Goal: Check status

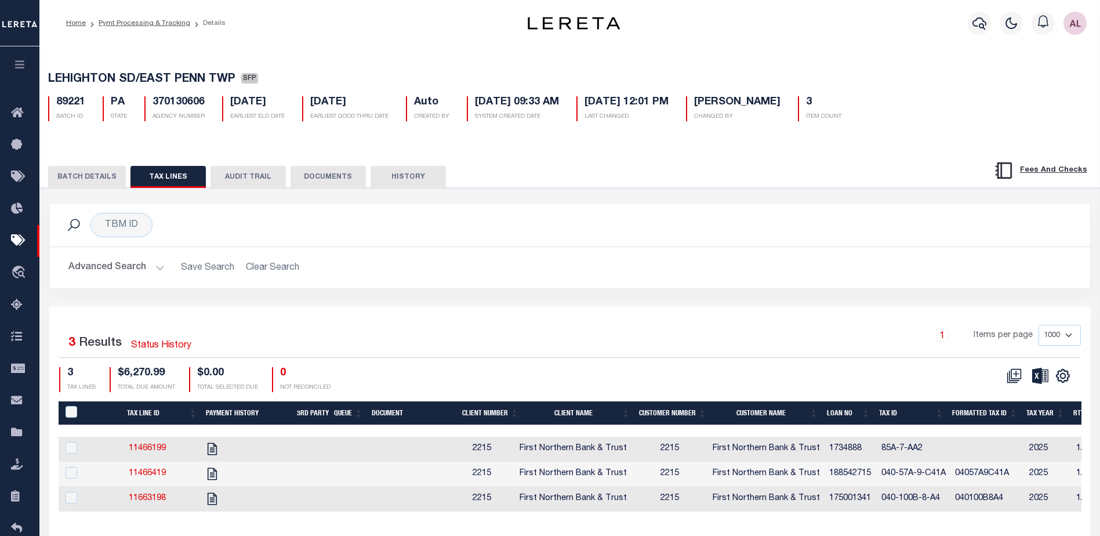
select select "1000"
select select
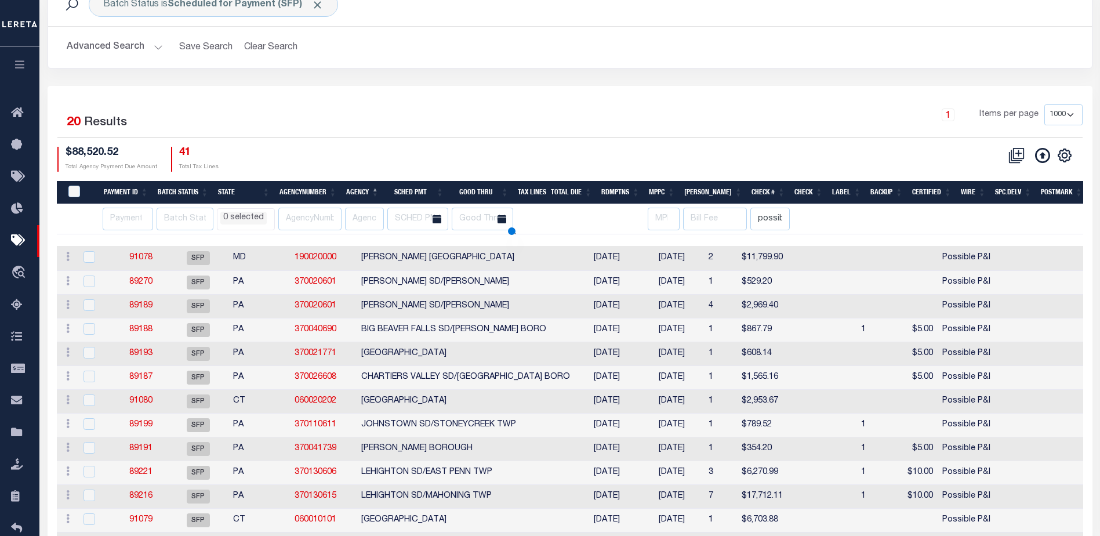
scroll to position [79, 0]
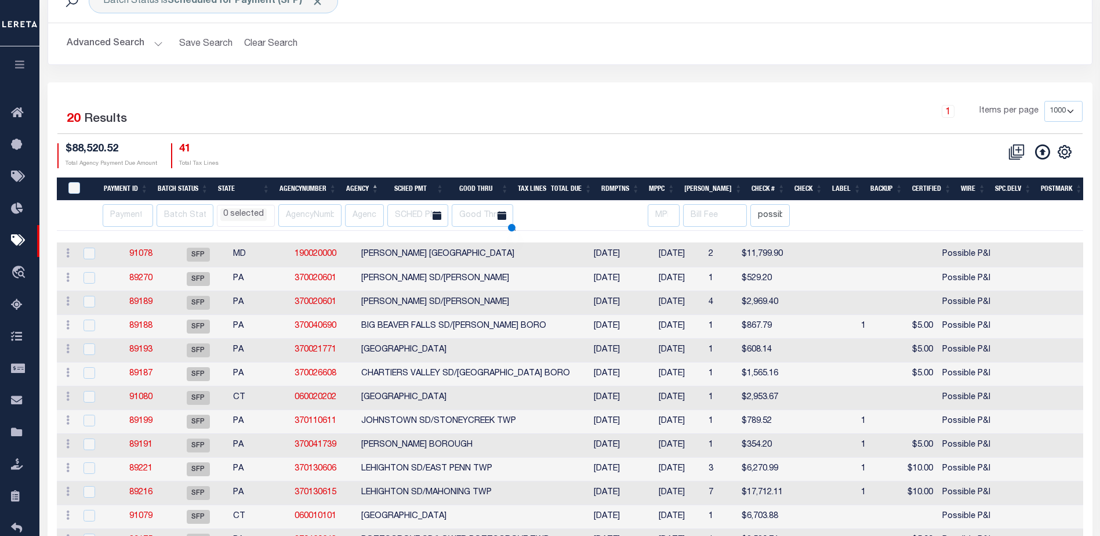
select select
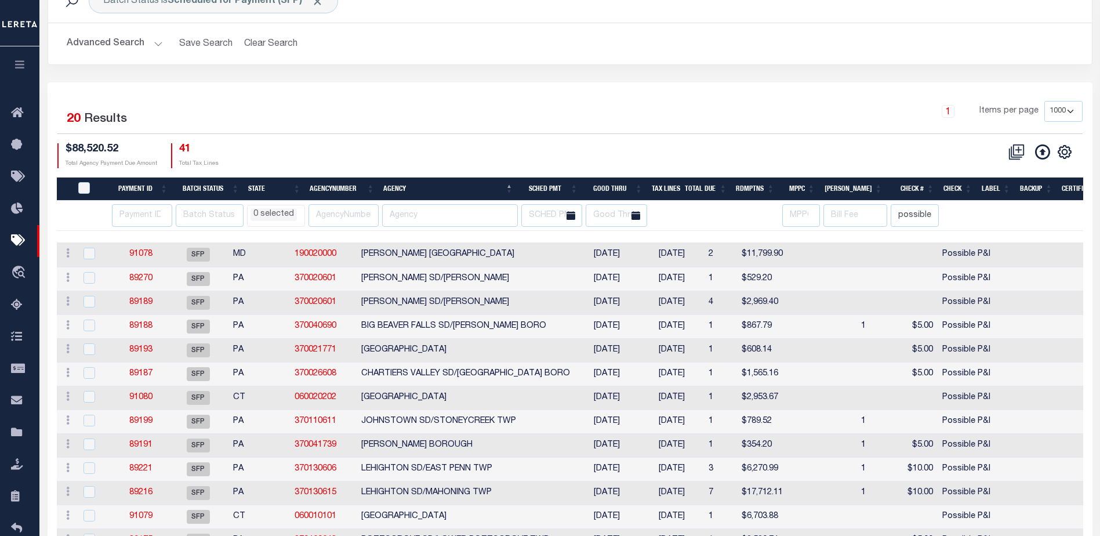
click at [423, 110] on div "1 Items per page 100 200 500 1000" at bounding box center [700, 116] width 765 height 30
click at [140, 327] on link "89188" at bounding box center [140, 326] width 23 height 8
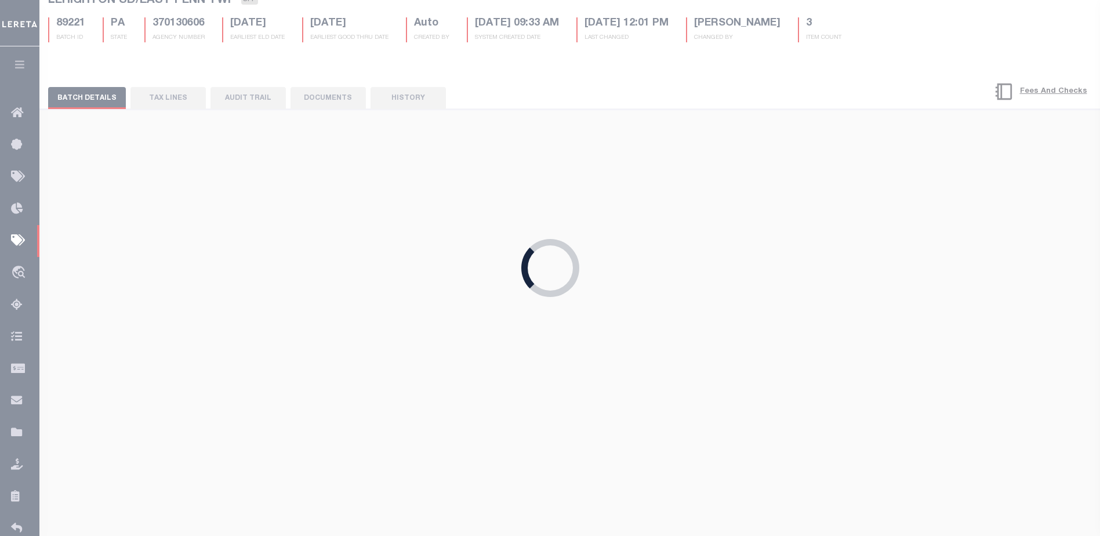
type input "[DATE]"
select select "35"
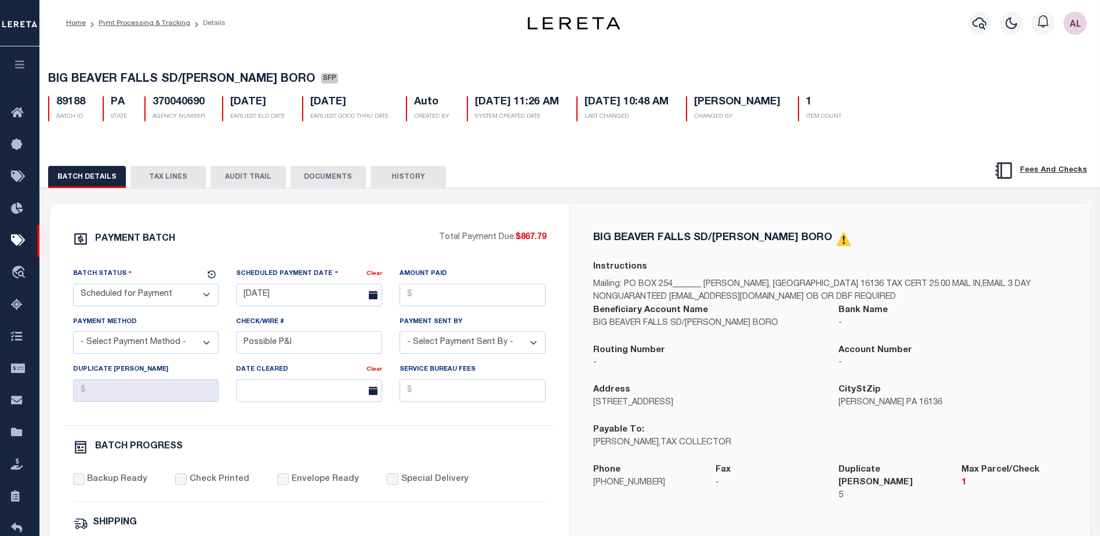
click at [172, 293] on select "- Select Status - Scheduled for Payment Ready For Payment Payment Sent Cleared …" at bounding box center [146, 295] width 146 height 23
select select
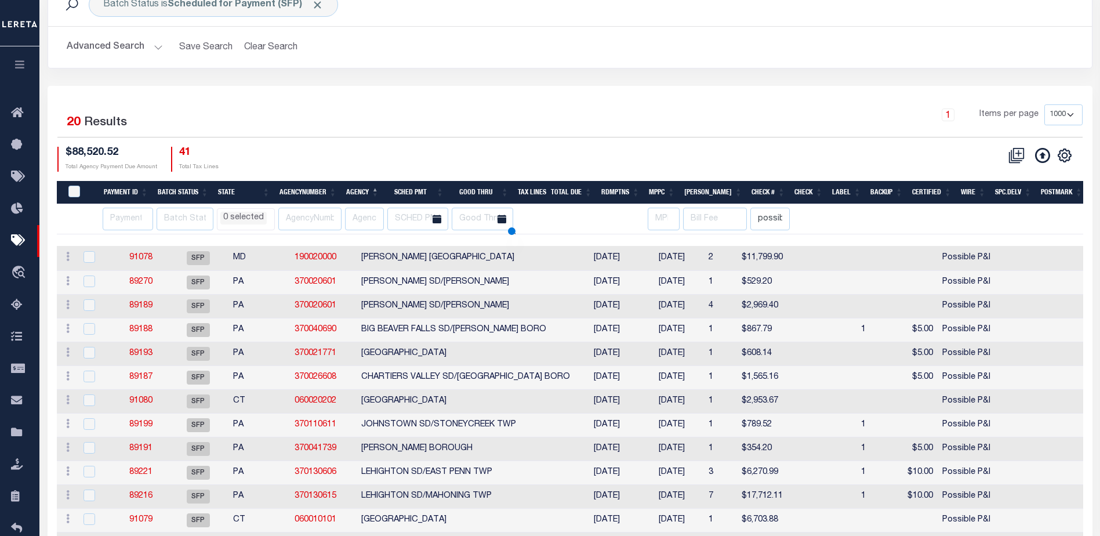
select select
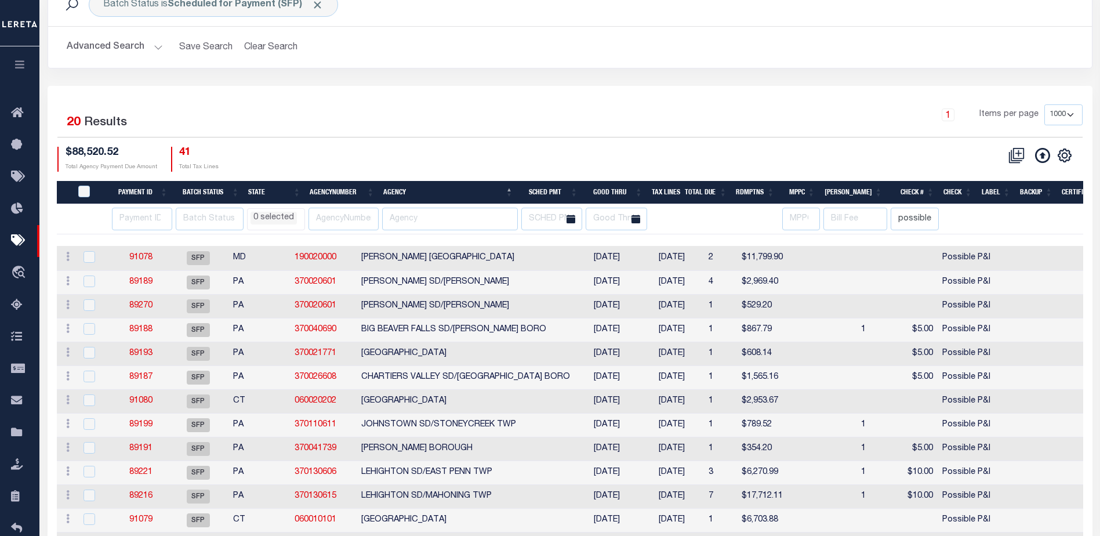
scroll to position [79, 0]
